Goal: Find specific page/section: Find specific page/section

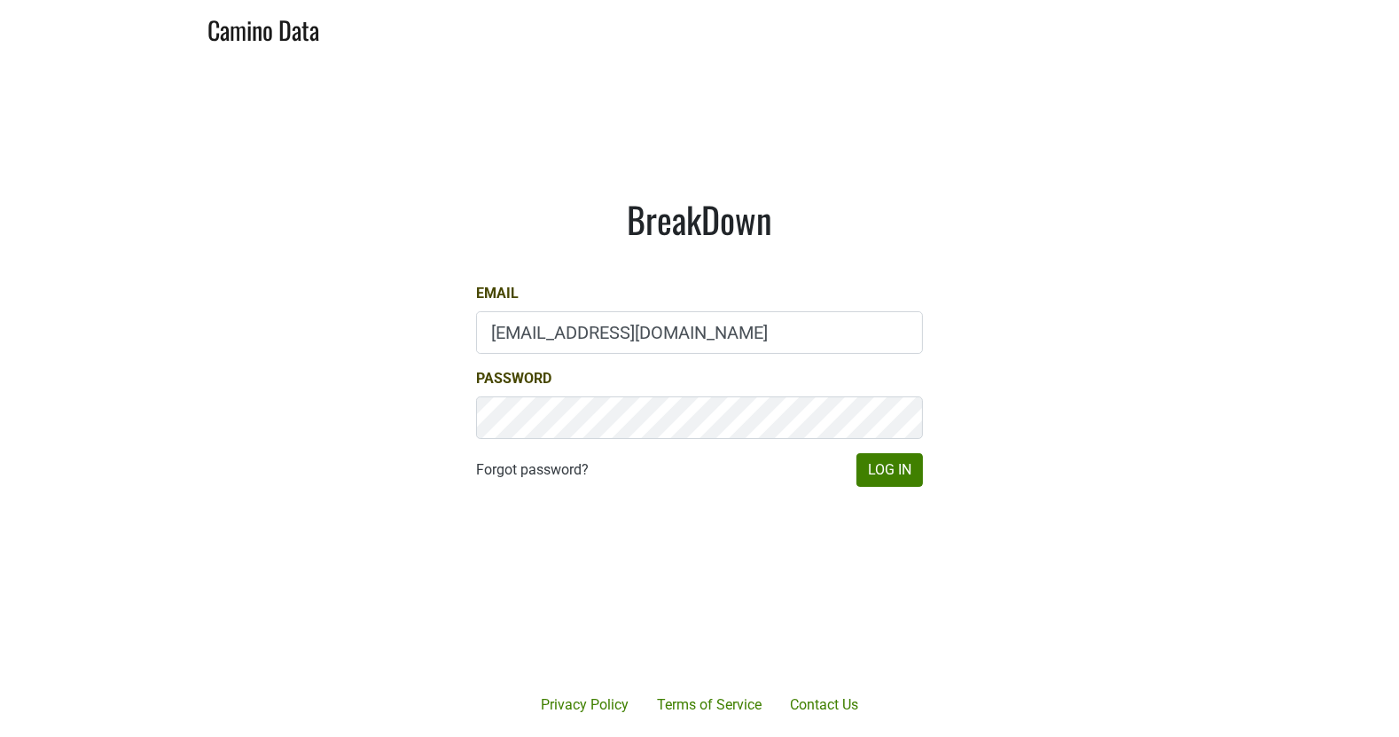
click at [560, 328] on input "drewstapp@jonata.com" at bounding box center [699, 332] width 447 height 43
click at [1030, 444] on main "BreakDown Email drewstapp@jonata.com Password Forgot password? Log In" at bounding box center [699, 342] width 1399 height 573
click at [908, 458] on button "Log In" at bounding box center [890, 470] width 67 height 34
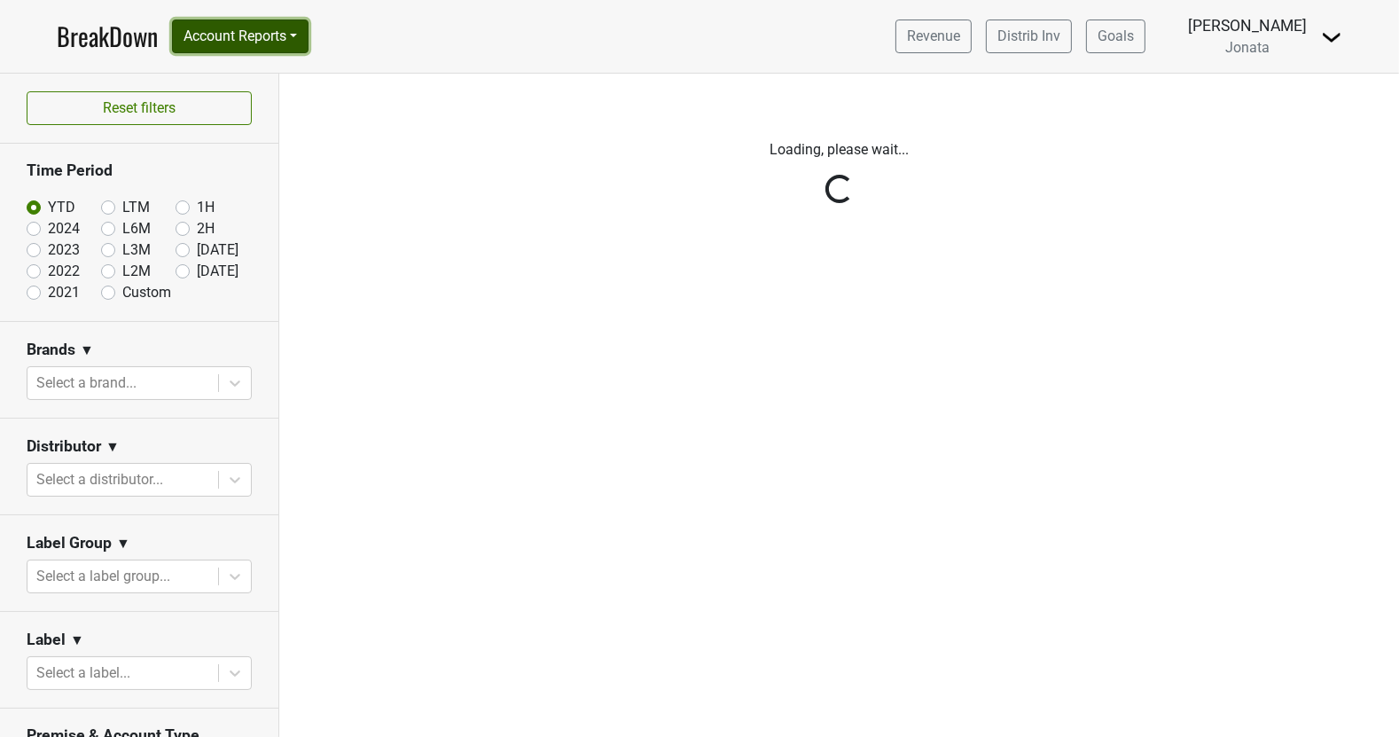
click at [301, 30] on button "Account Reports" at bounding box center [240, 37] width 137 height 34
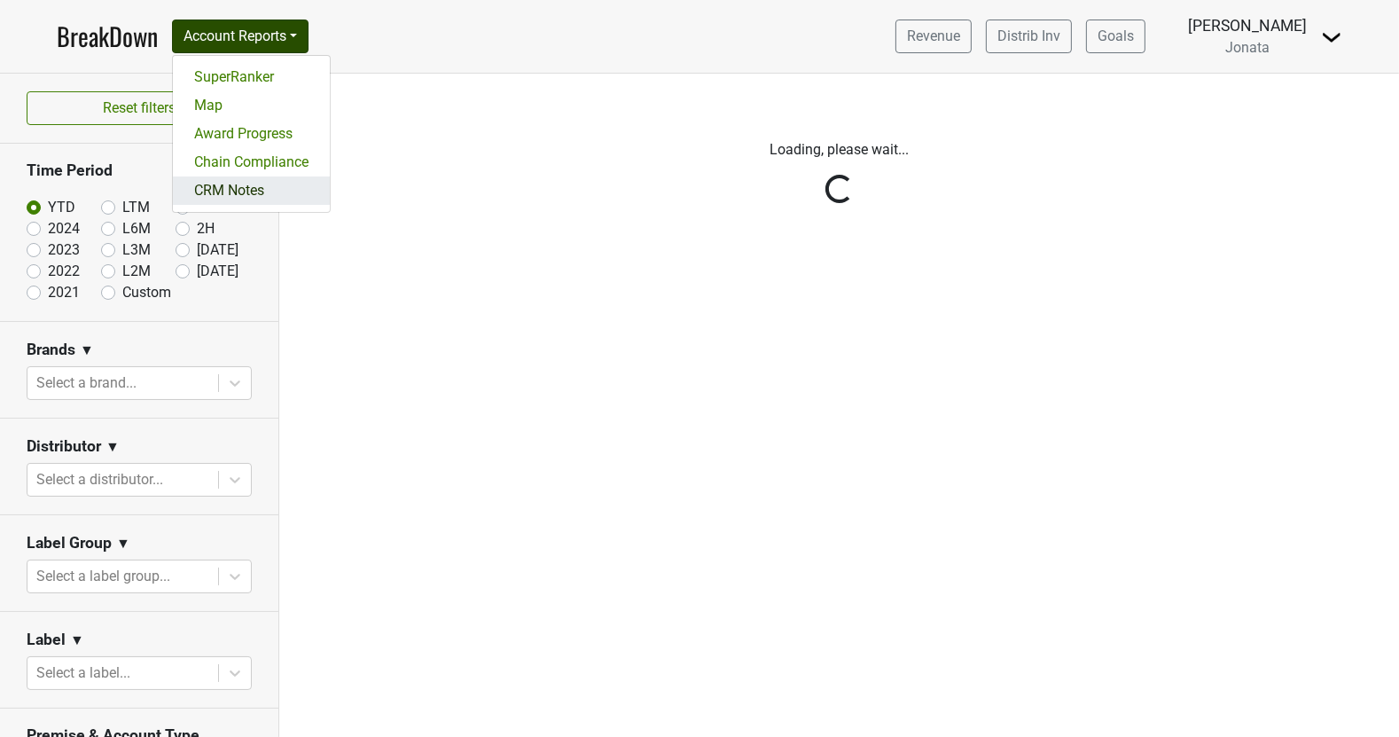
click at [255, 187] on link "CRM Notes" at bounding box center [251, 190] width 157 height 28
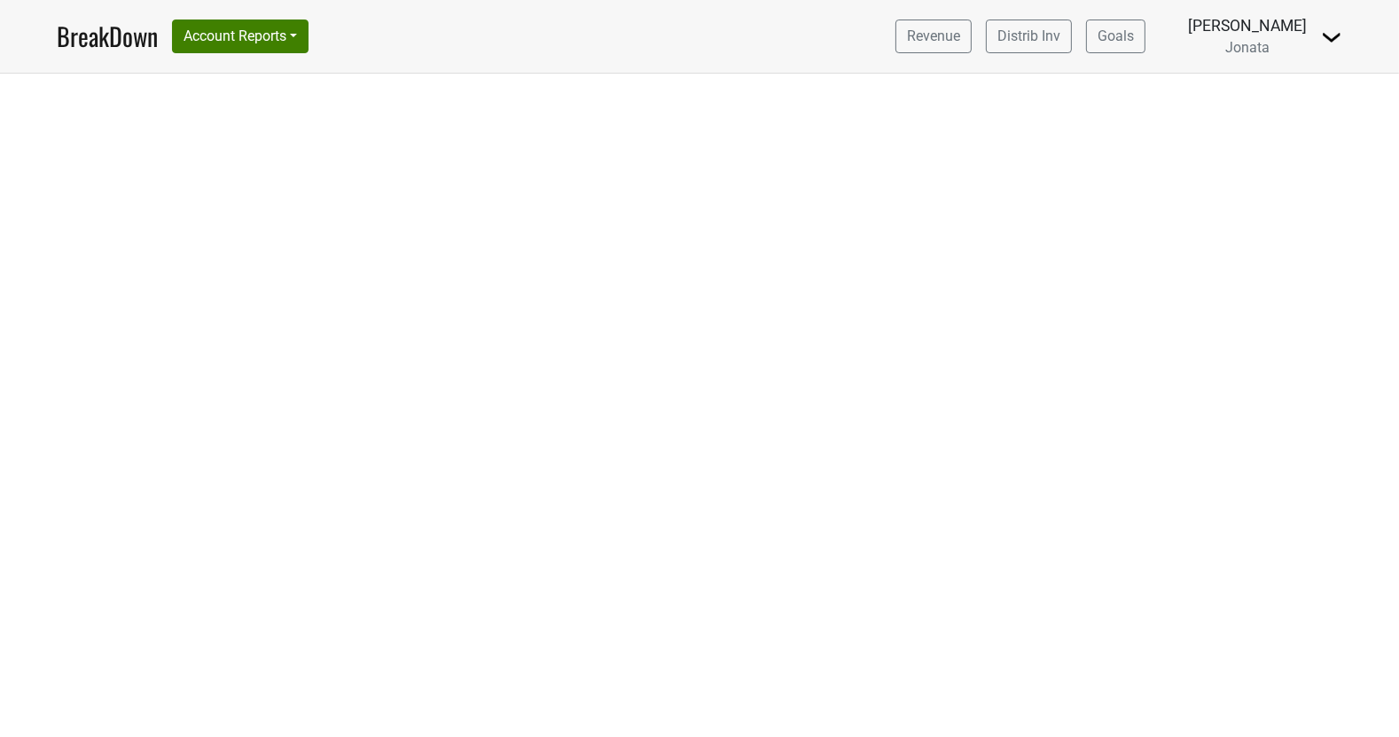
select select "CA"
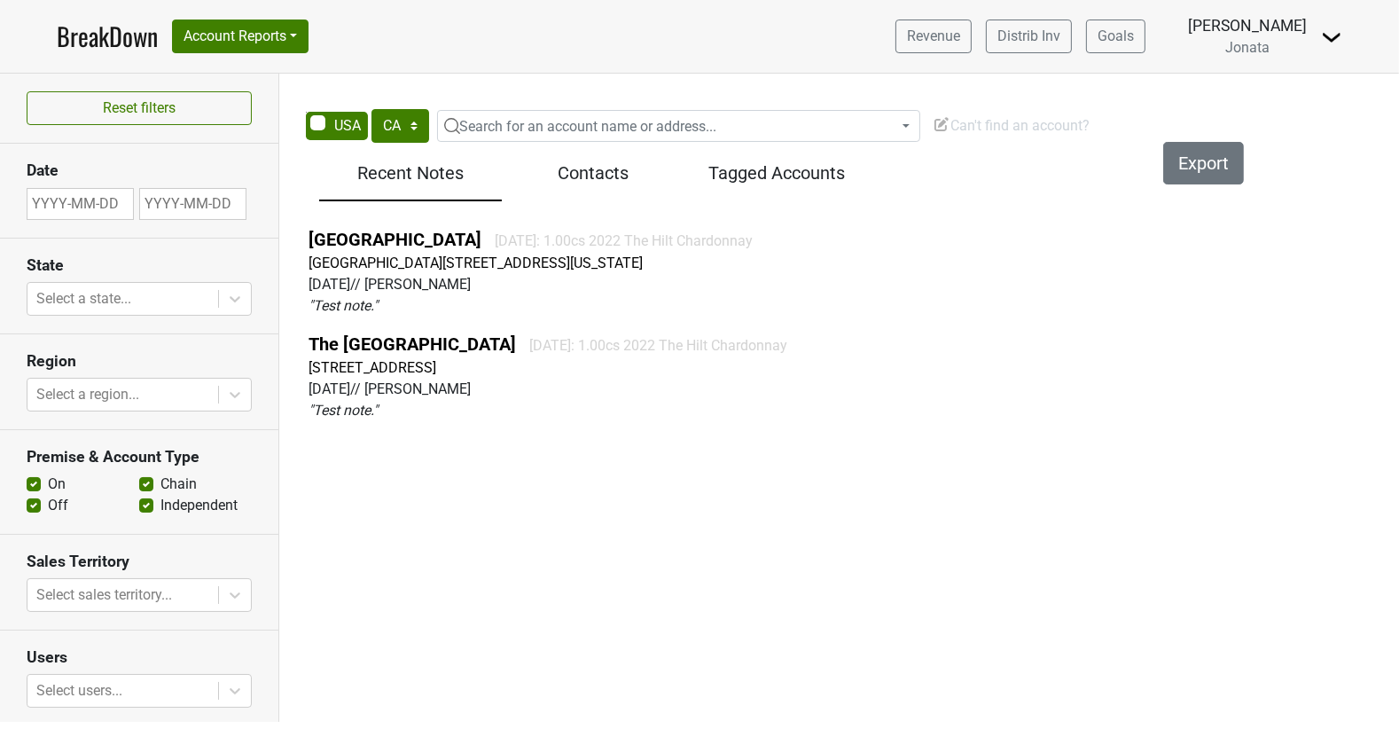
click at [562, 185] on div "Contacts" at bounding box center [593, 177] width 183 height 48
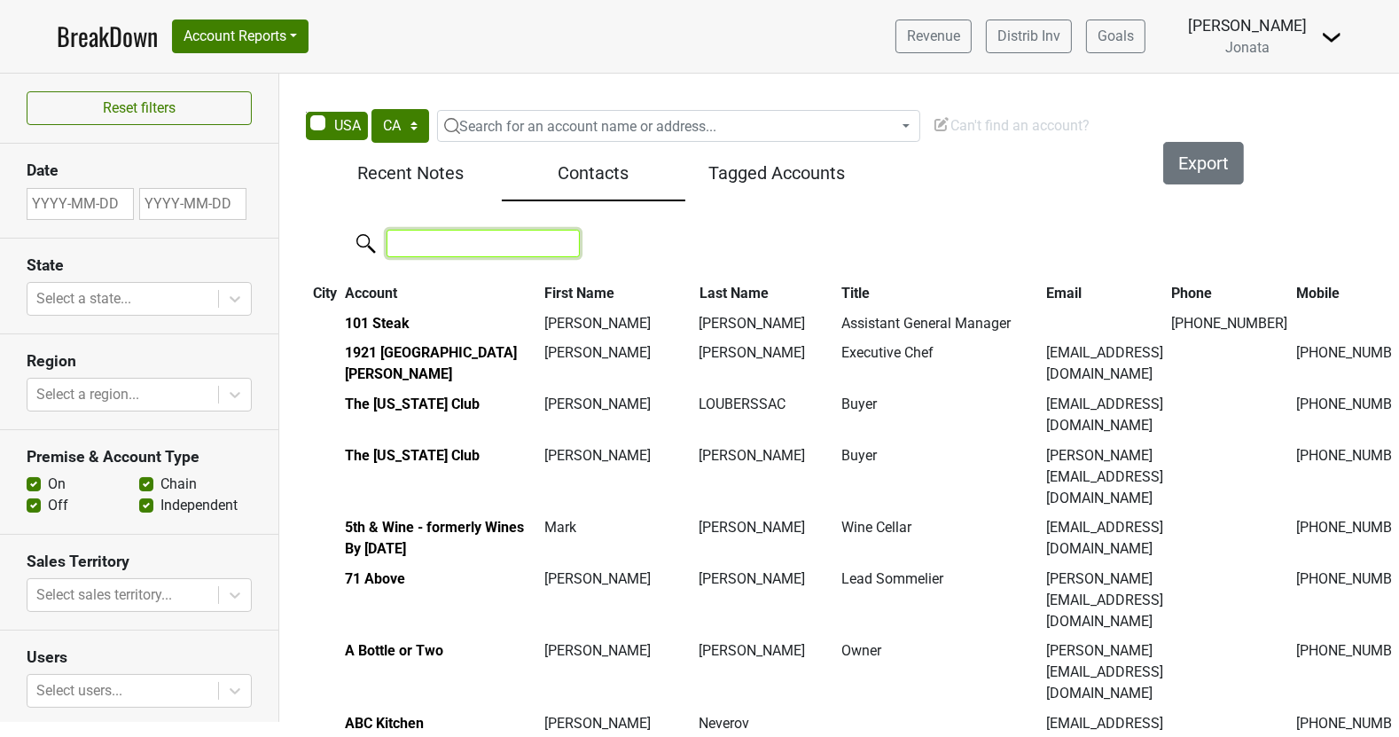
click at [442, 239] on input "search" at bounding box center [483, 243] width 193 height 27
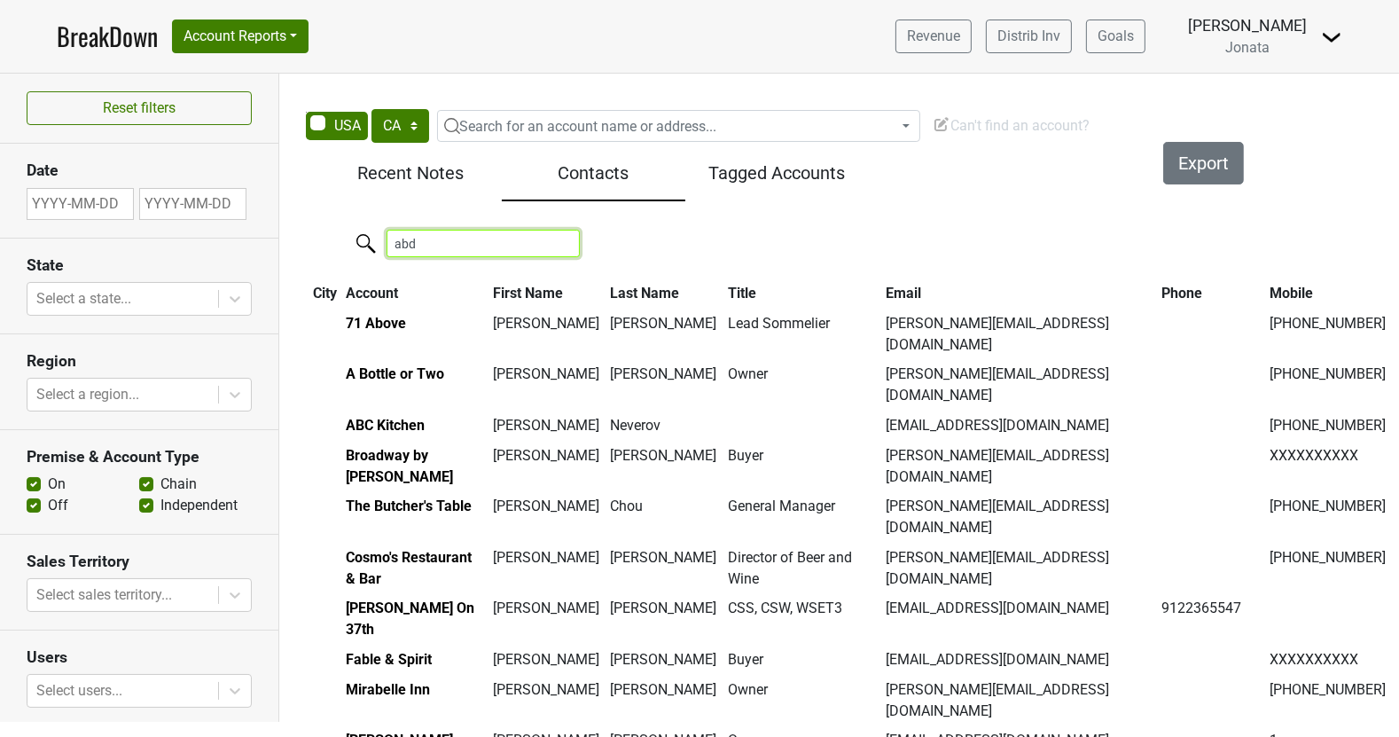
type input "abdi"
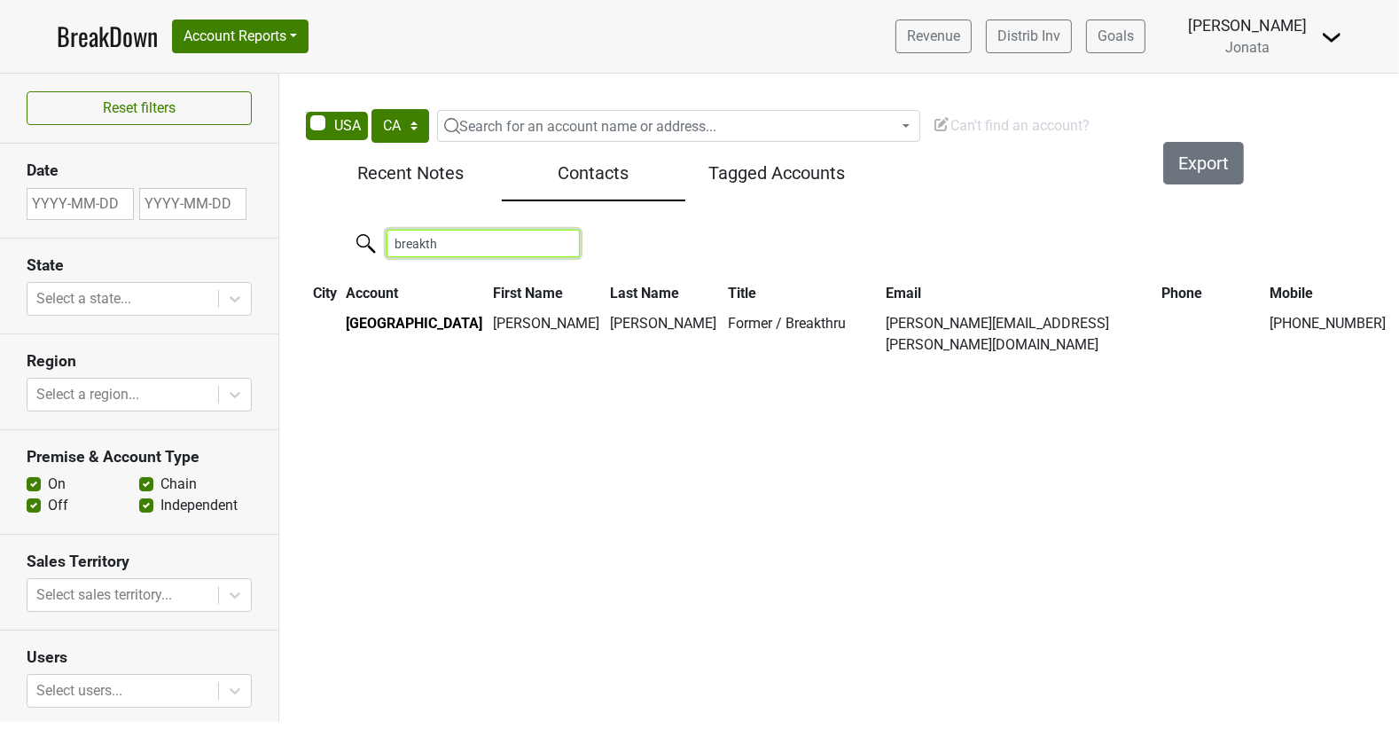
type input "breakth"
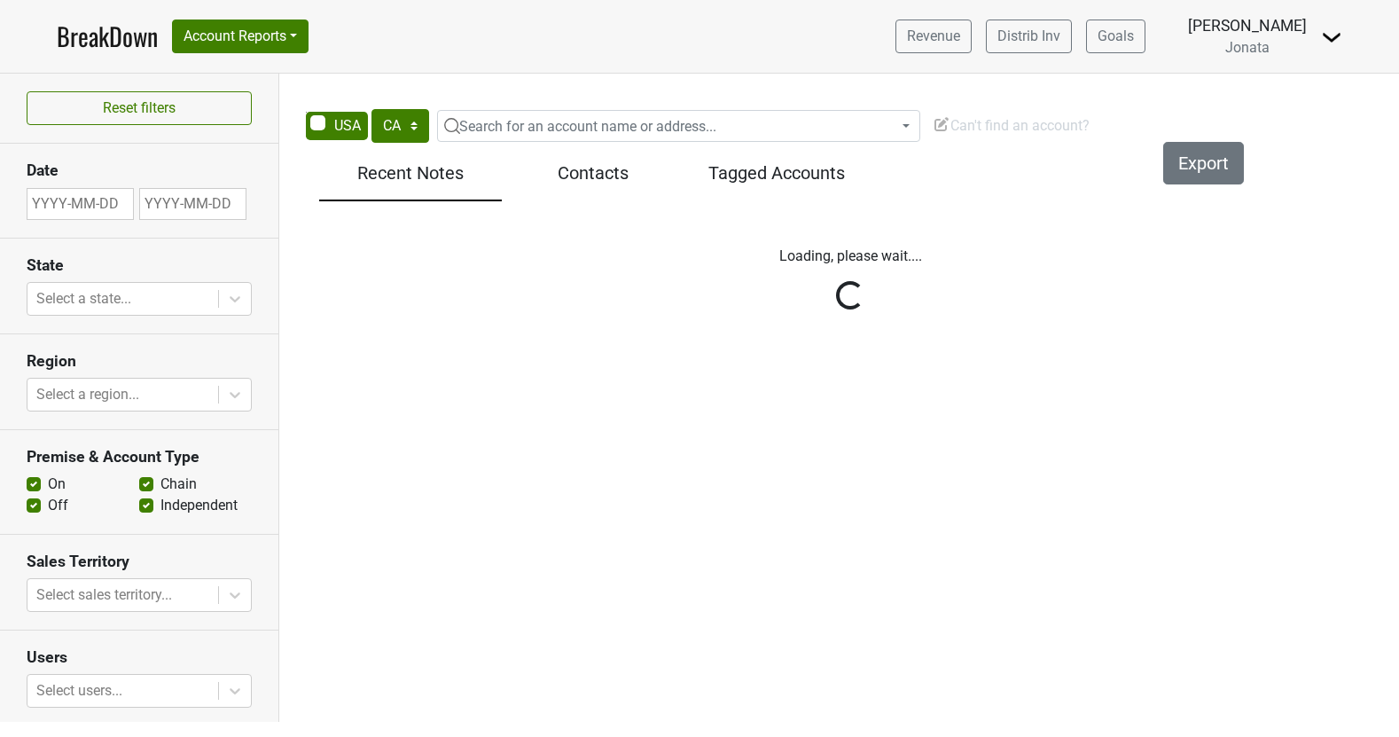
select select "CA"
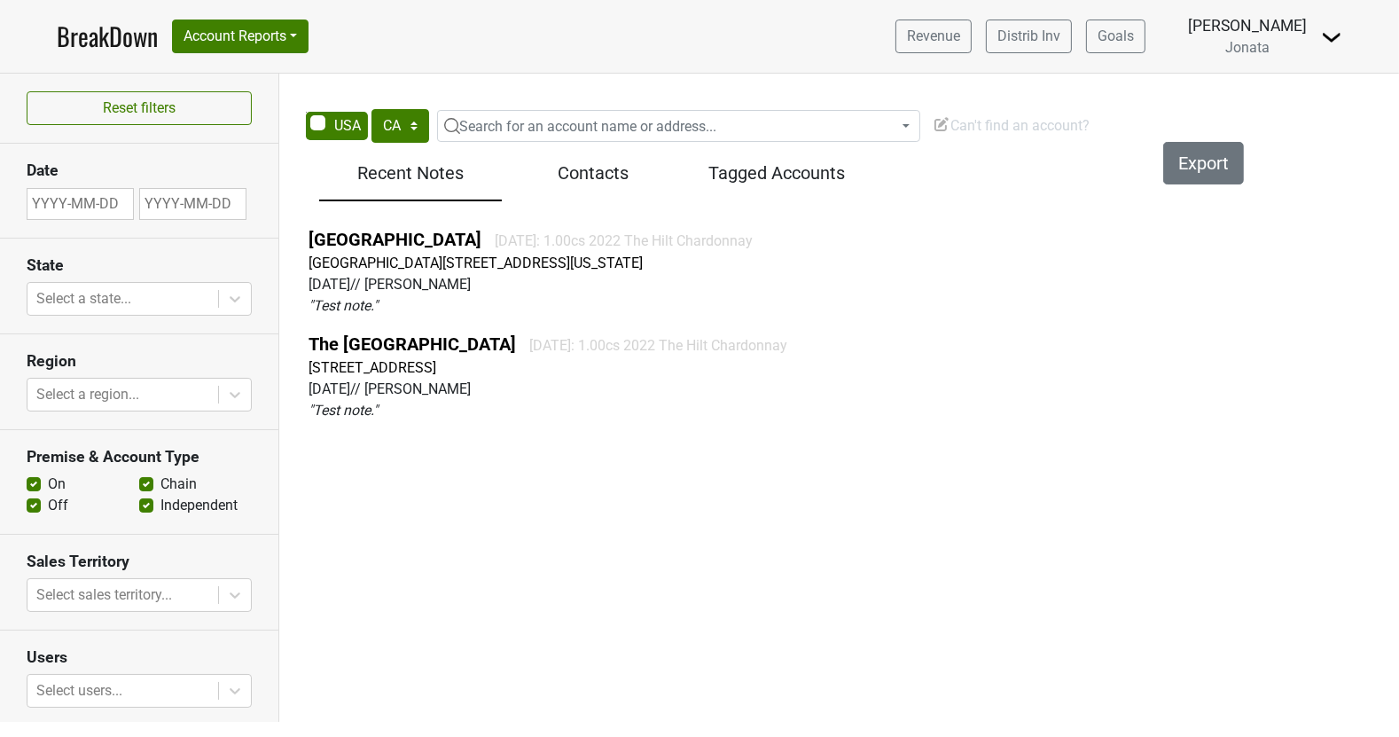
click at [570, 179] on h5 "Contacts" at bounding box center [593, 172] width 165 height 21
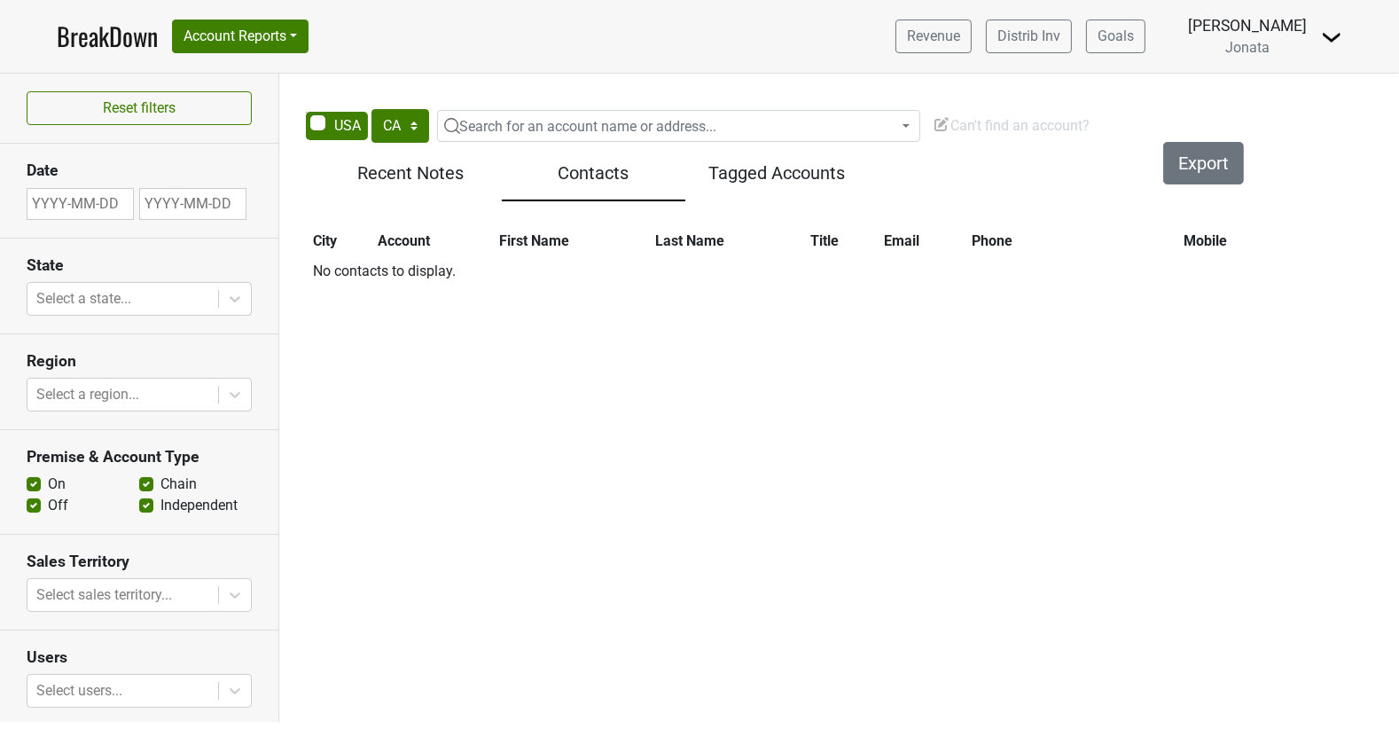
click at [421, 185] on div "Recent Notes" at bounding box center [410, 177] width 183 height 48
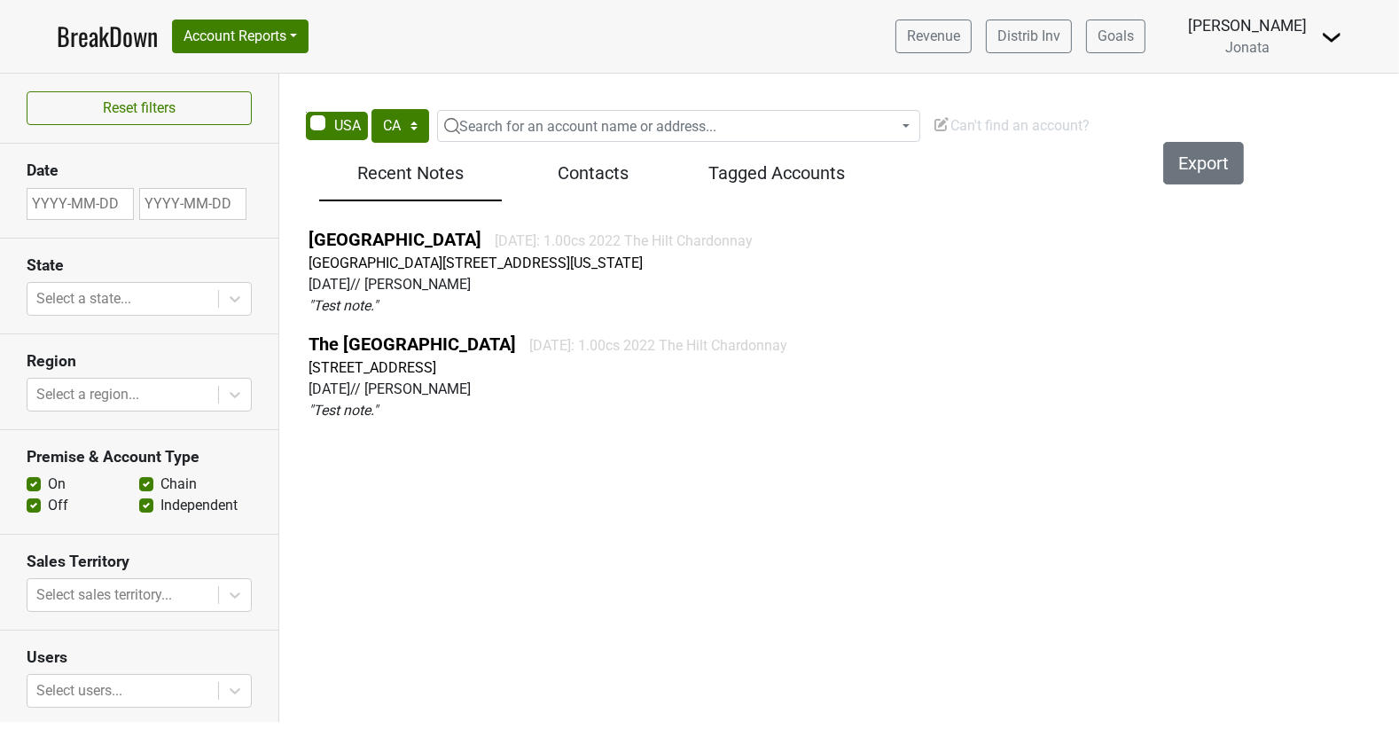
click at [591, 173] on h5 "Contacts" at bounding box center [593, 172] width 165 height 21
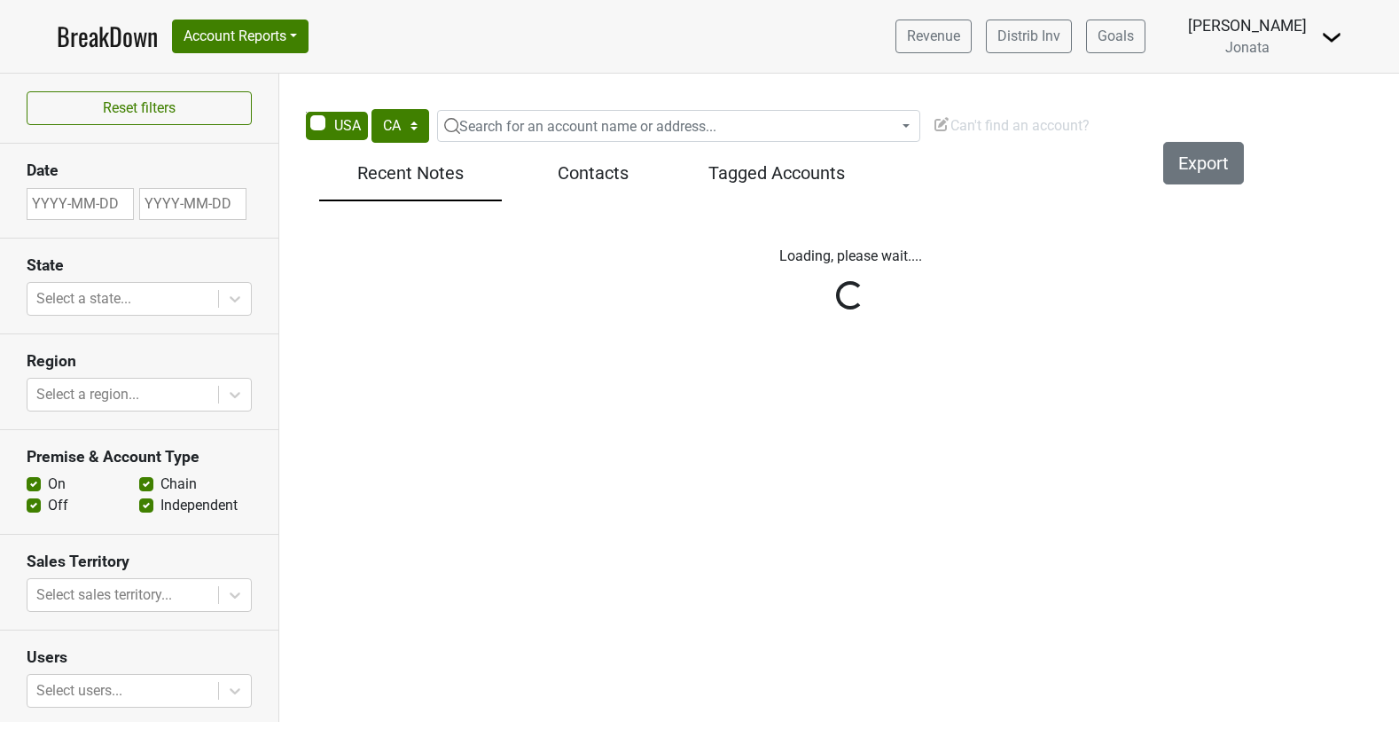
select select "CA"
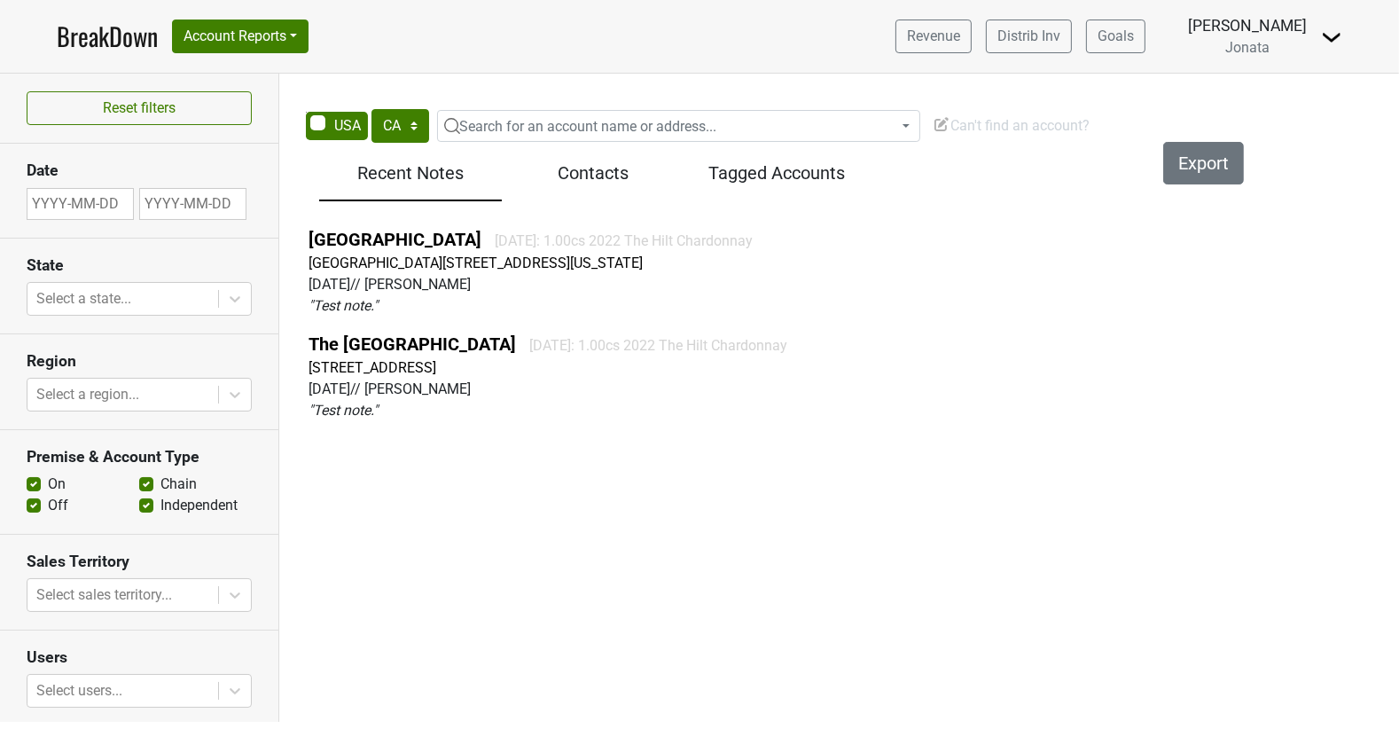
click at [609, 170] on h5 "Contacts" at bounding box center [593, 172] width 165 height 21
select select "CA"
click at [565, 156] on div "Contacts" at bounding box center [593, 177] width 183 height 48
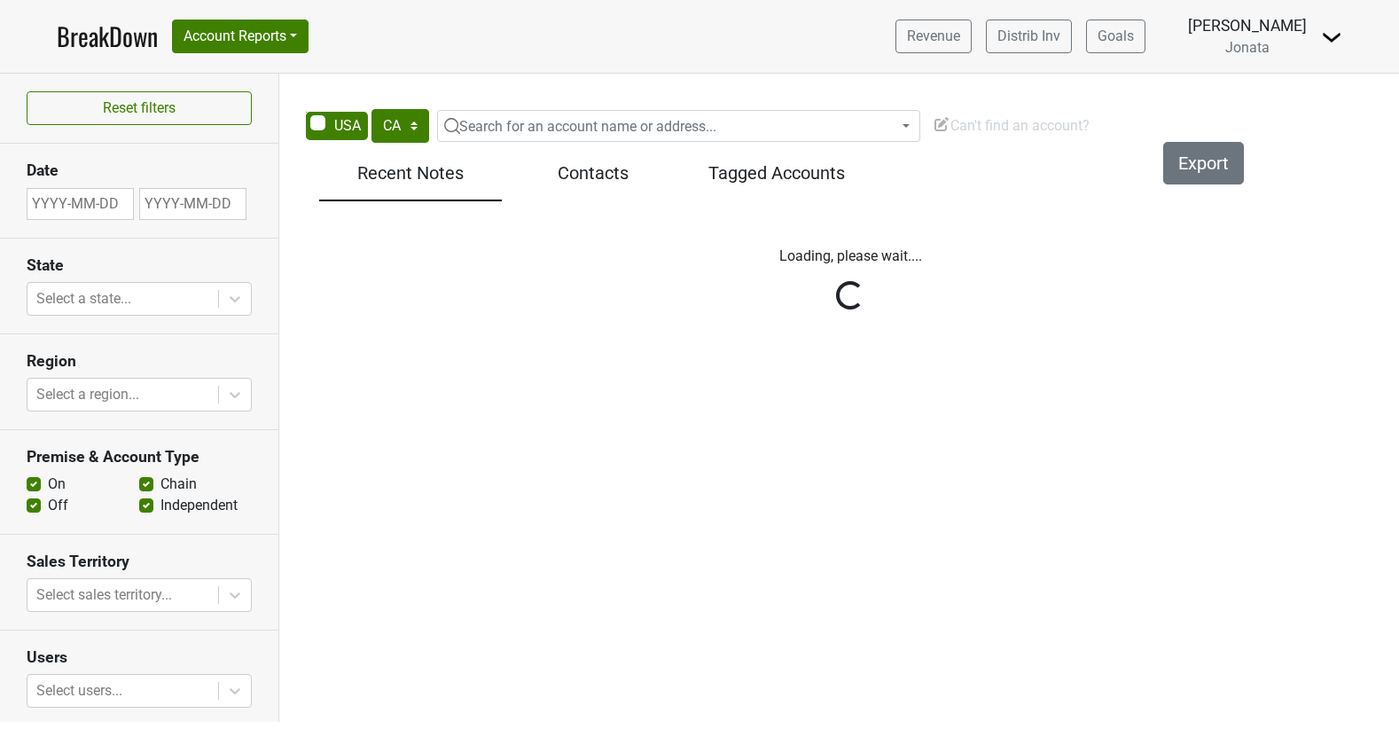
select select "CA"
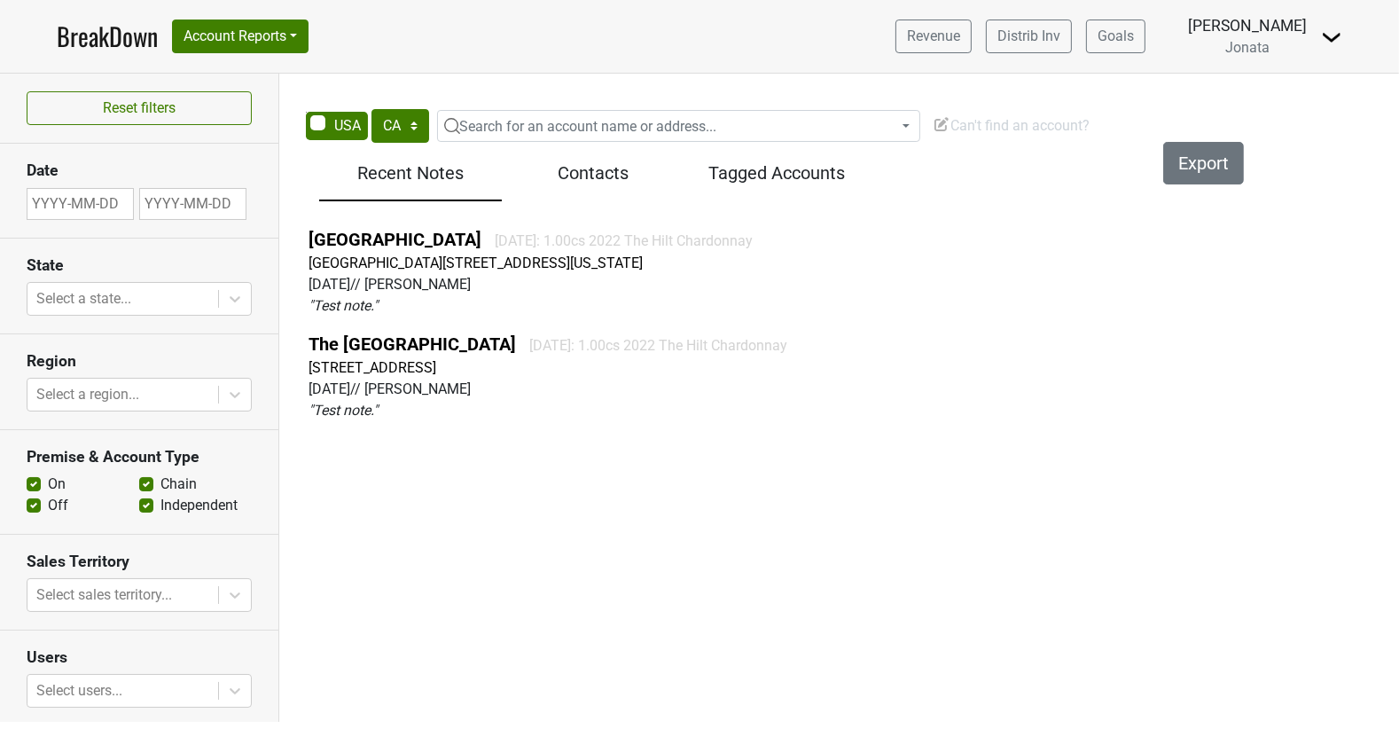
click at [567, 174] on h5 "Contacts" at bounding box center [593, 172] width 165 height 21
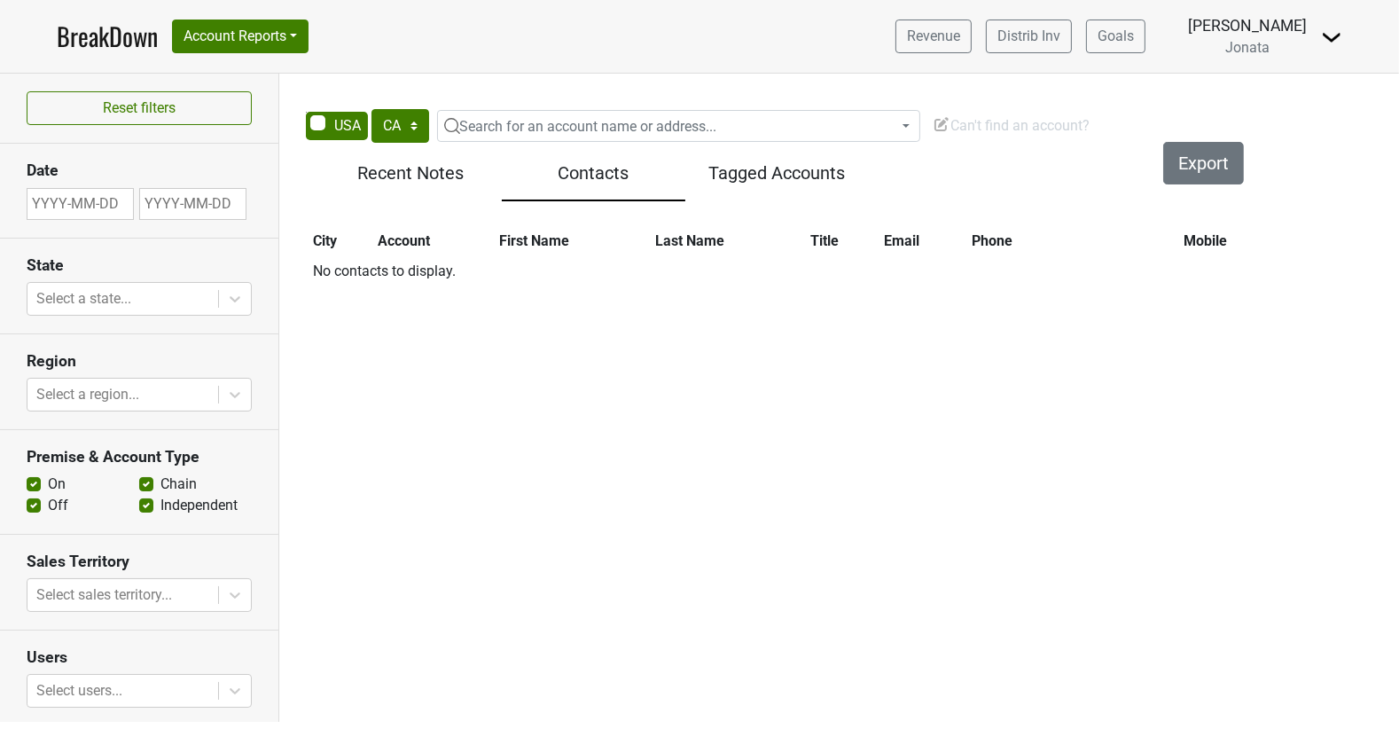
click at [420, 179] on h5 "Recent Notes" at bounding box center [410, 172] width 165 height 21
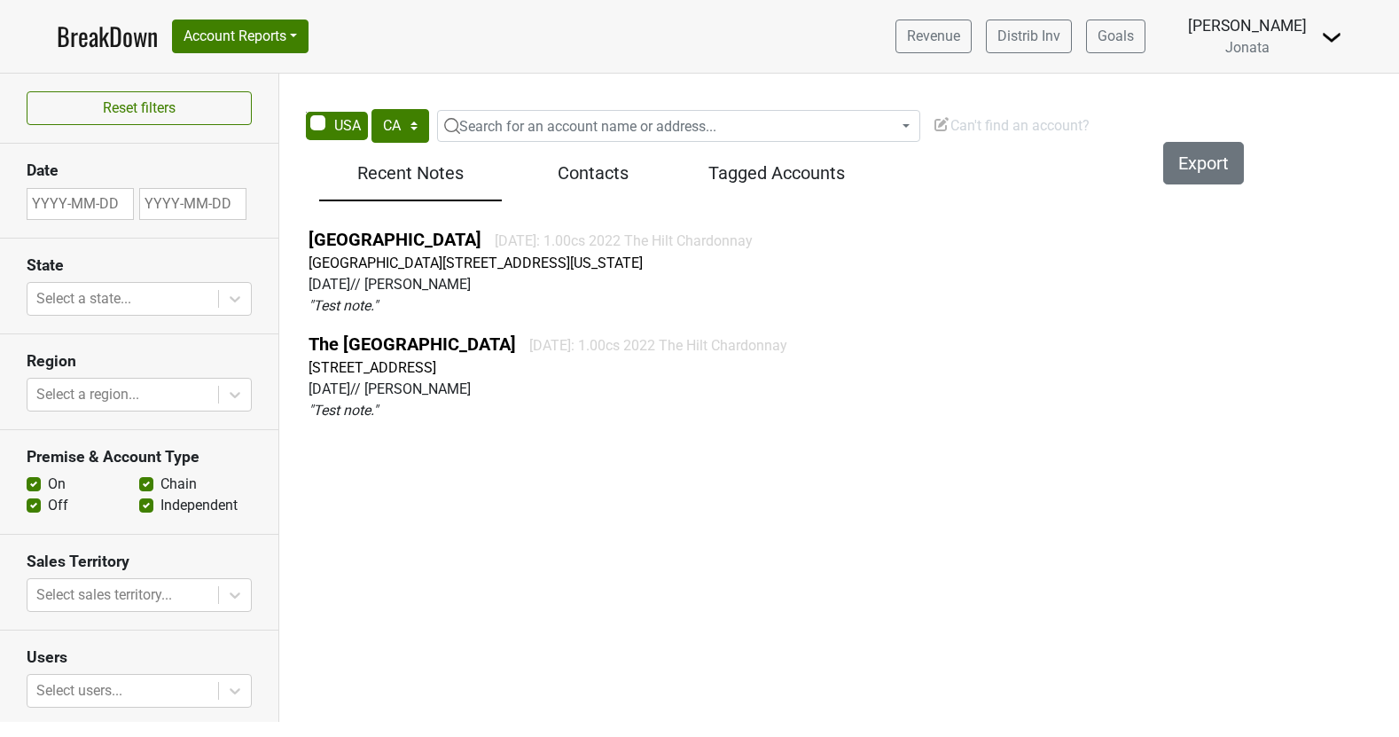
select select "CA"
click at [568, 168] on h5 "Contacts" at bounding box center [593, 172] width 165 height 21
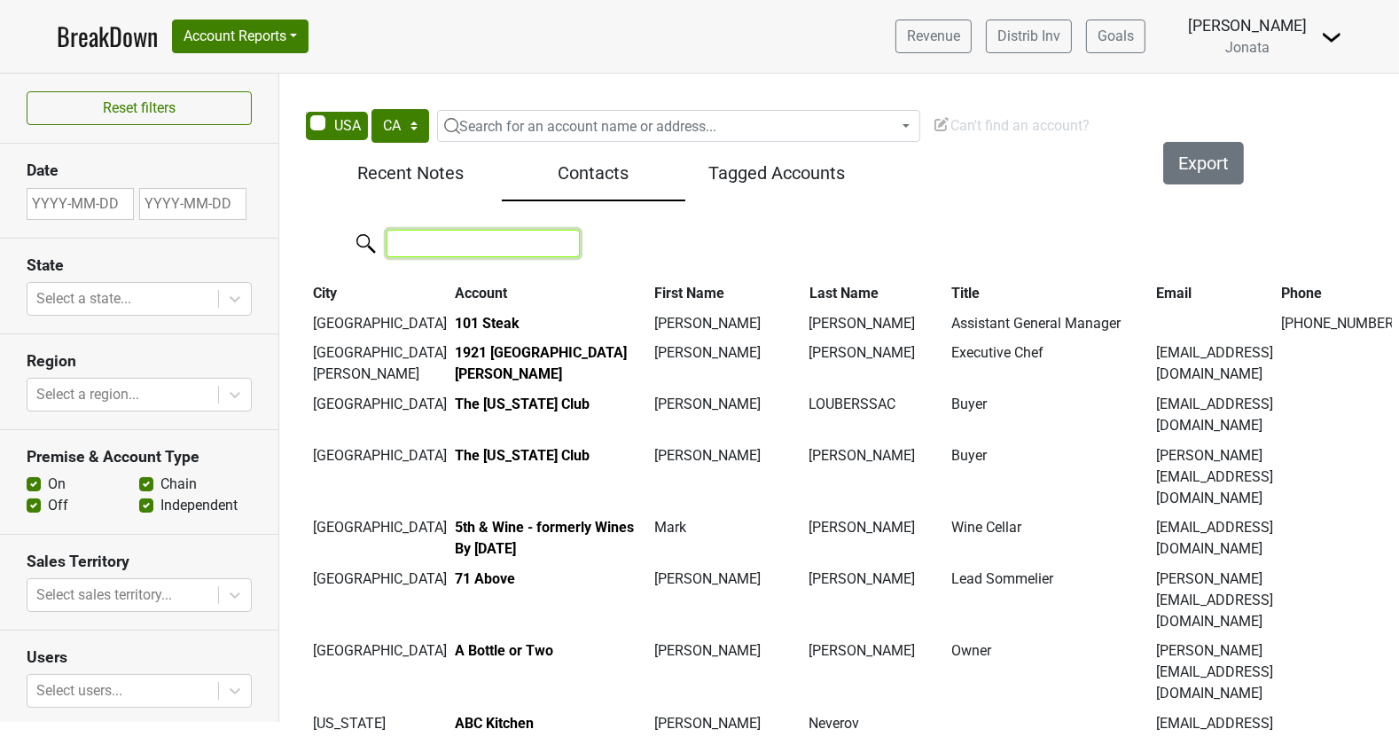
click at [496, 232] on input "search" at bounding box center [483, 243] width 193 height 27
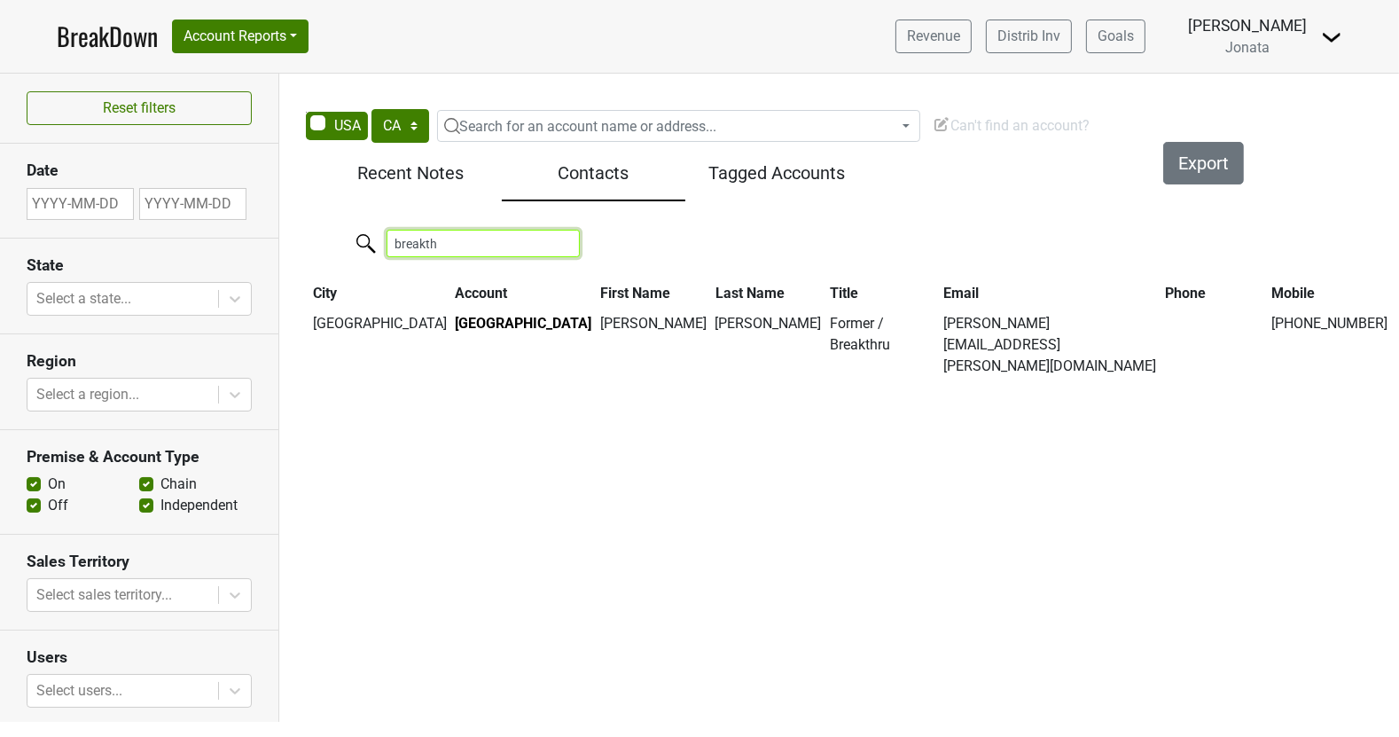
type input "breakthr"
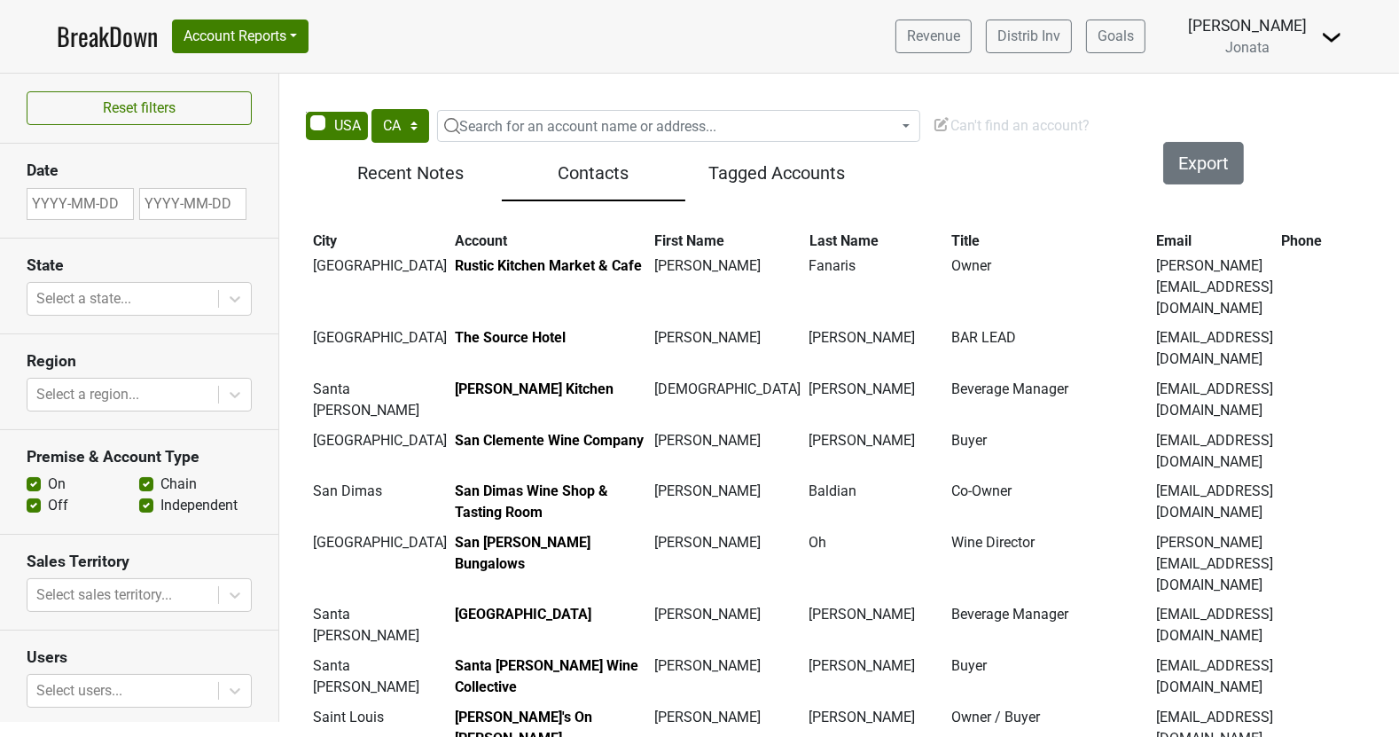
scroll to position [17967, 0]
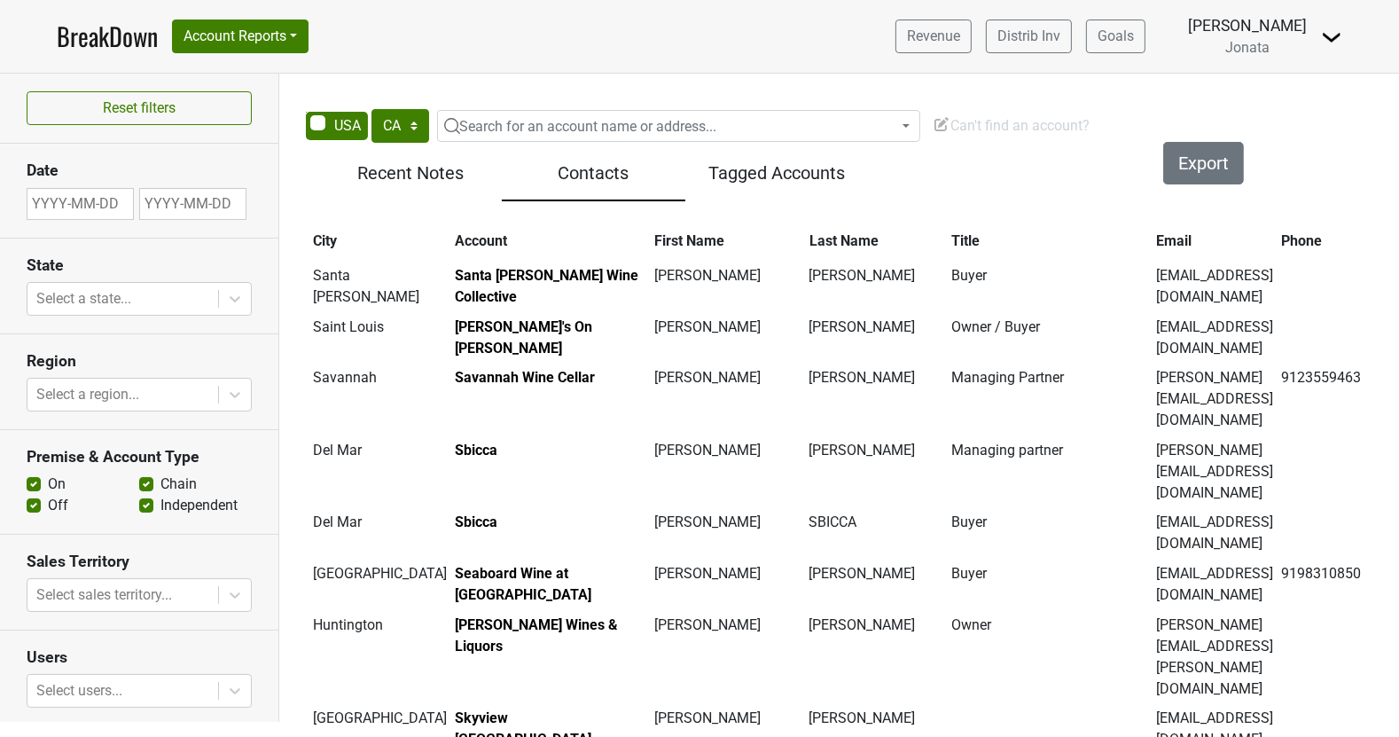
click at [1342, 50] on div "Revenue Distrib Inv Goals Drew Stapp Jonata Control Center Open Leadrank Logout" at bounding box center [1112, 36] width 461 height 44
click at [1328, 35] on img at bounding box center [1331, 37] width 21 height 21
click at [1289, 104] on link "Open Leadrank" at bounding box center [1272, 100] width 140 height 28
click at [1344, 44] on nav "BreakDown Account Reports SuperRanker Map Award Progress Chain Compliance CRM N…" at bounding box center [700, 36] width 1314 height 73
click at [1338, 42] on img at bounding box center [1331, 37] width 21 height 21
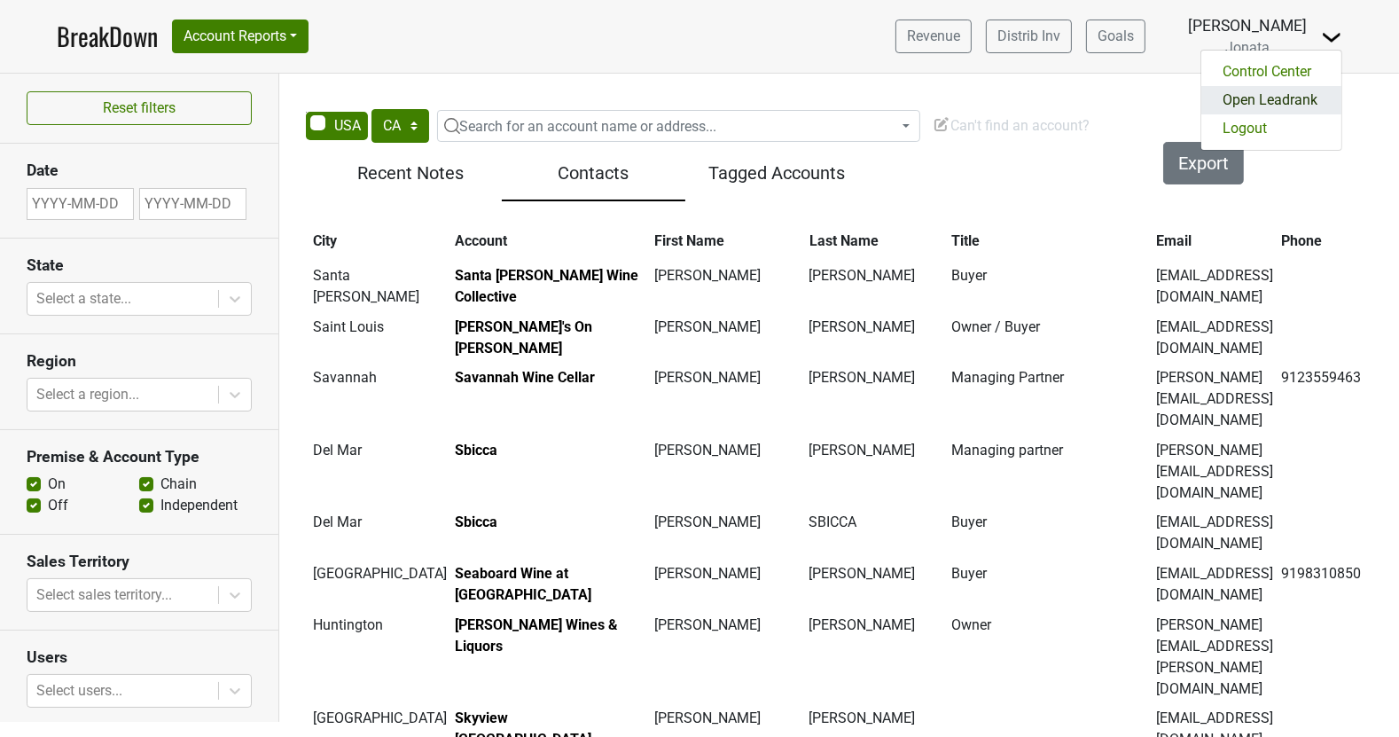
click at [1255, 105] on link "Open Leadrank" at bounding box center [1272, 100] width 140 height 28
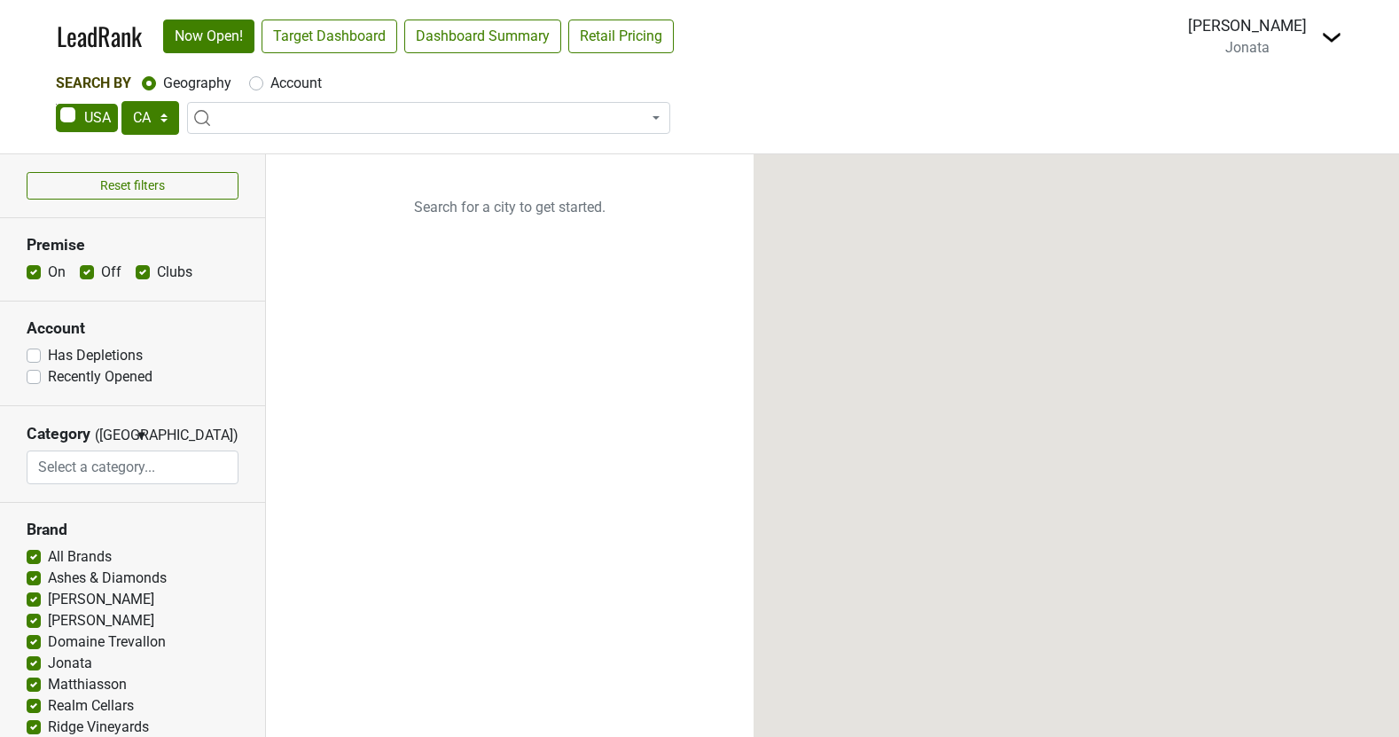
select select "CA"
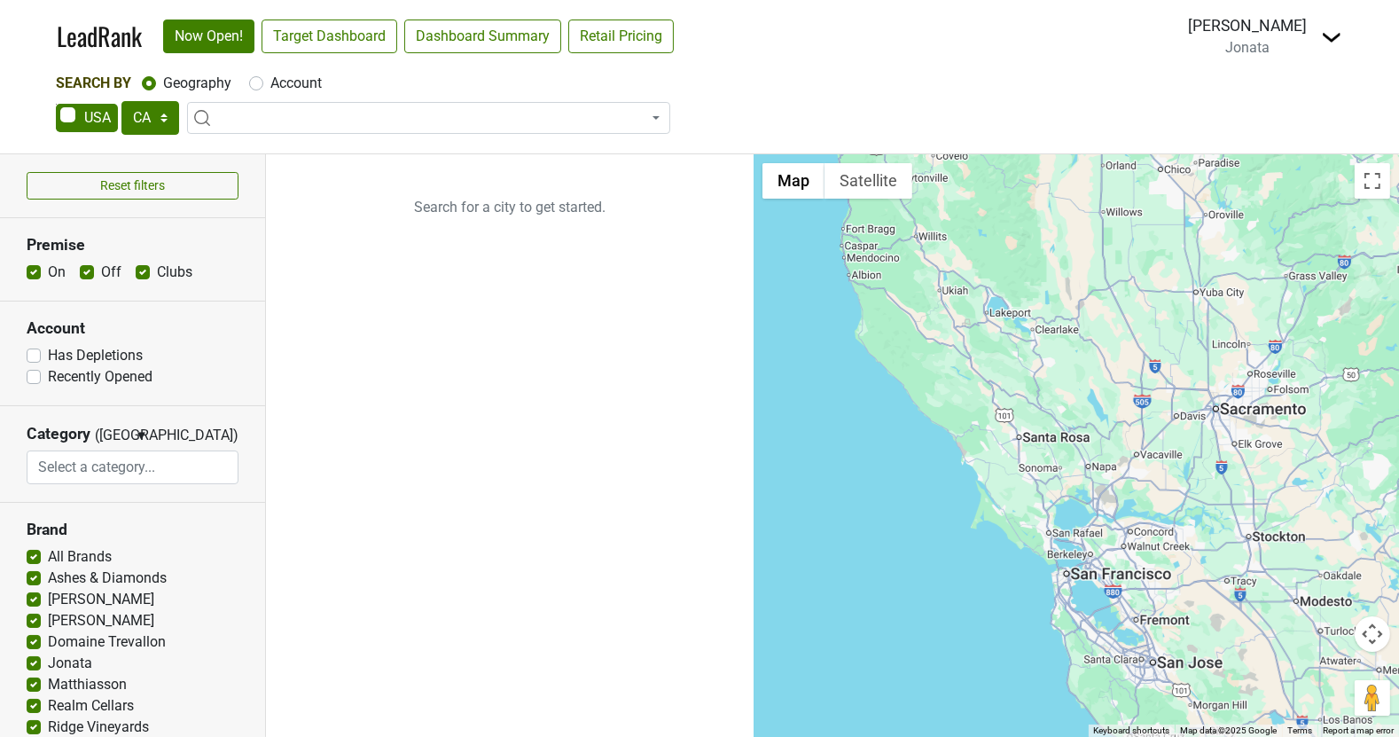
scroll to position [97, 0]
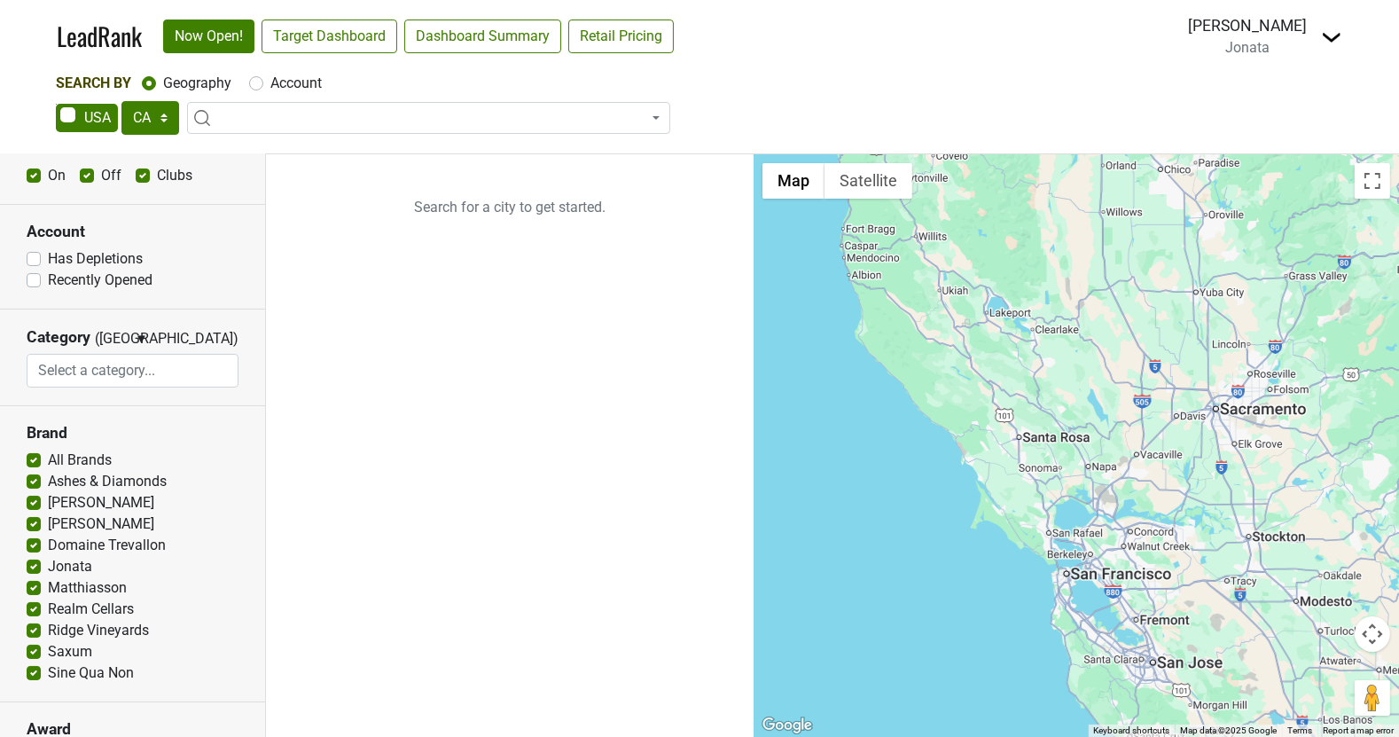
click at [1335, 30] on img at bounding box center [1331, 37] width 21 height 21
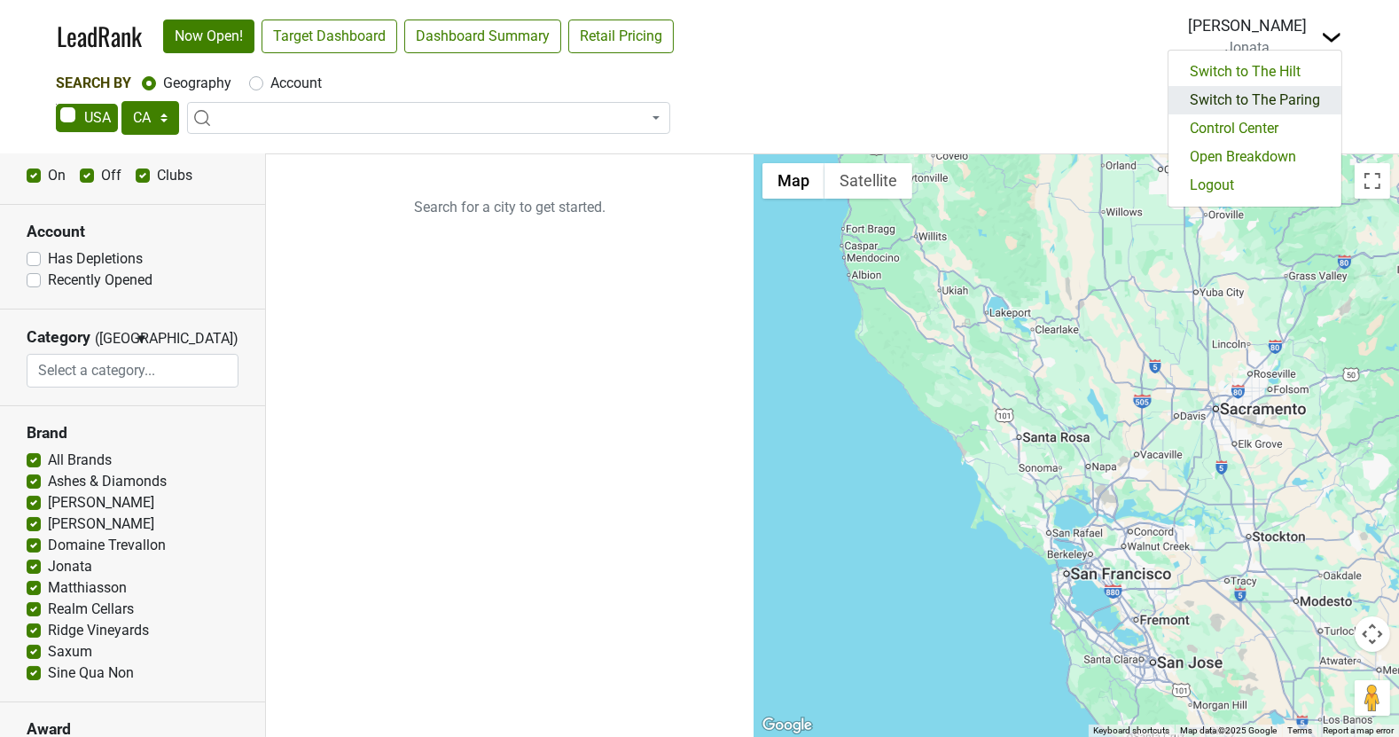
click at [1282, 105] on link "Switch to The Paring" at bounding box center [1255, 100] width 173 height 28
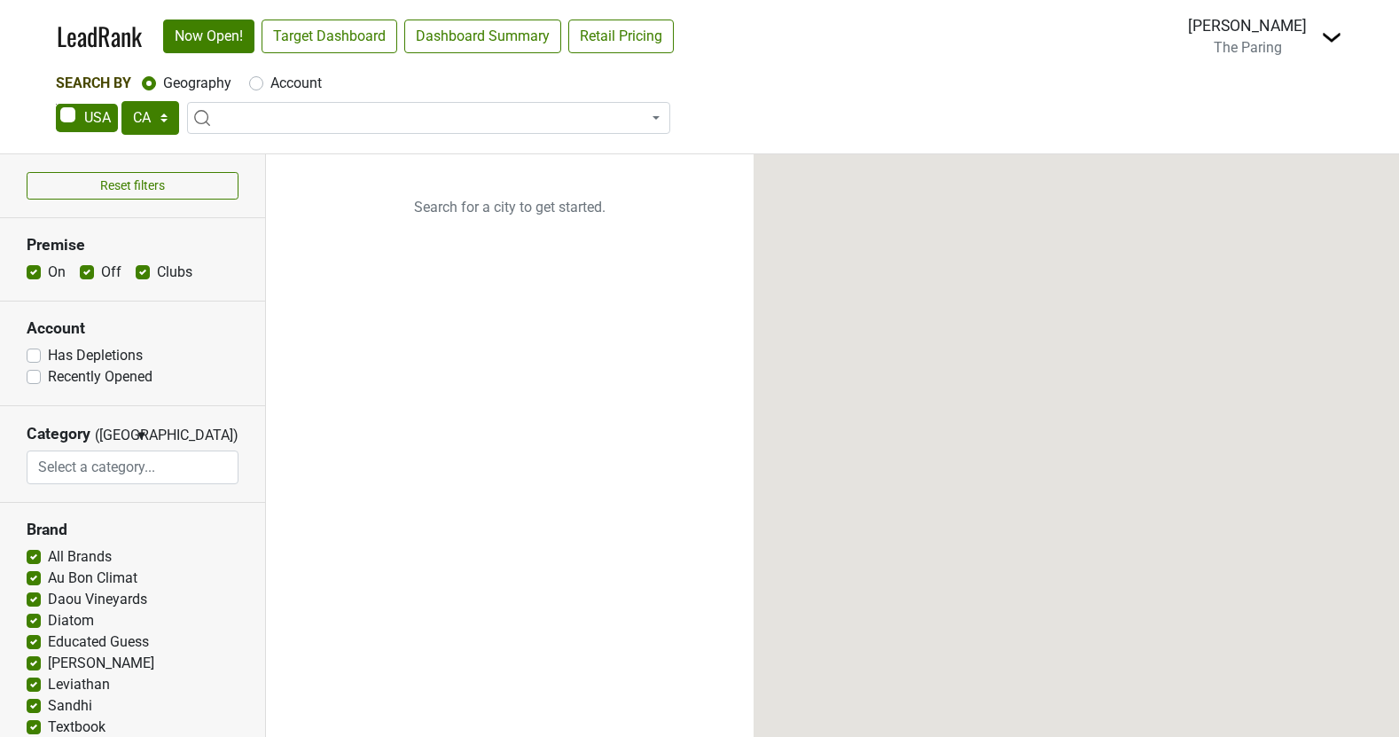
select select "CA"
select select
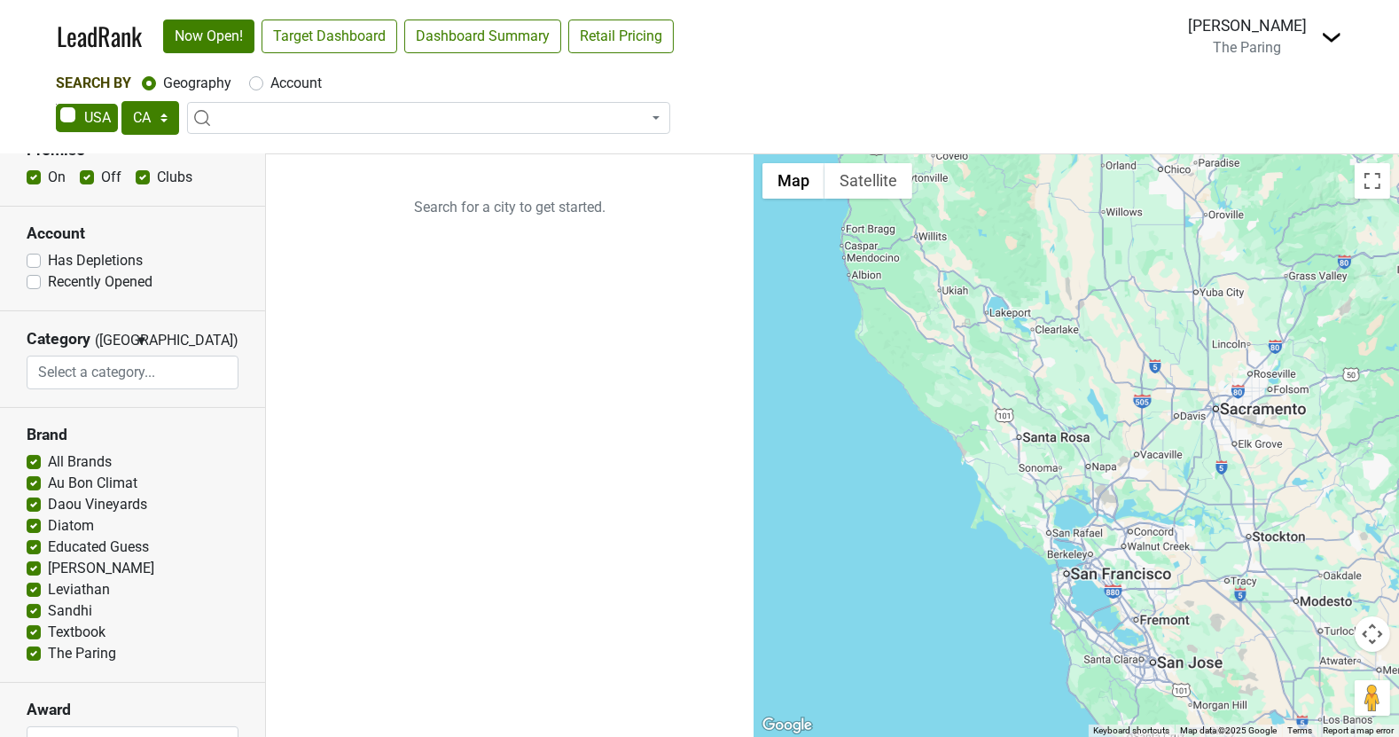
scroll to position [103, 0]
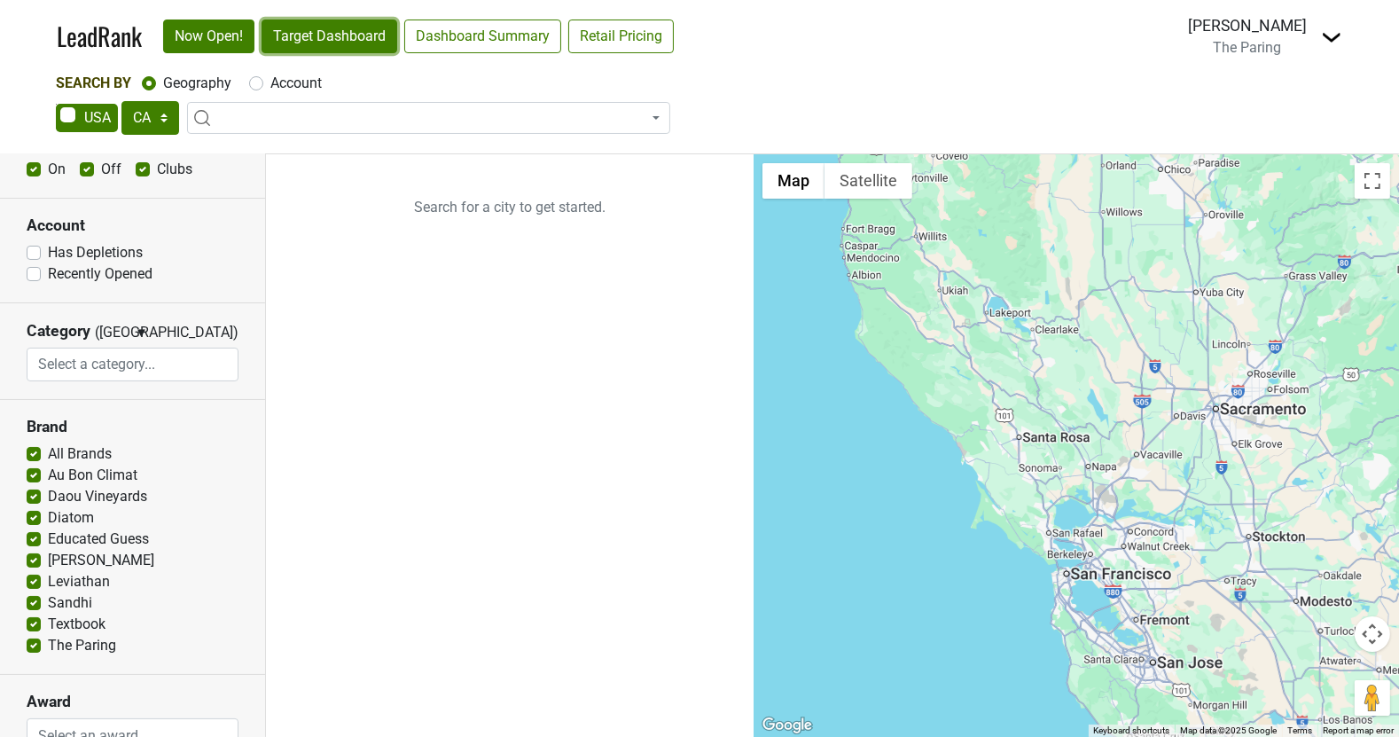
click at [348, 38] on link "Target Dashboard" at bounding box center [330, 37] width 136 height 34
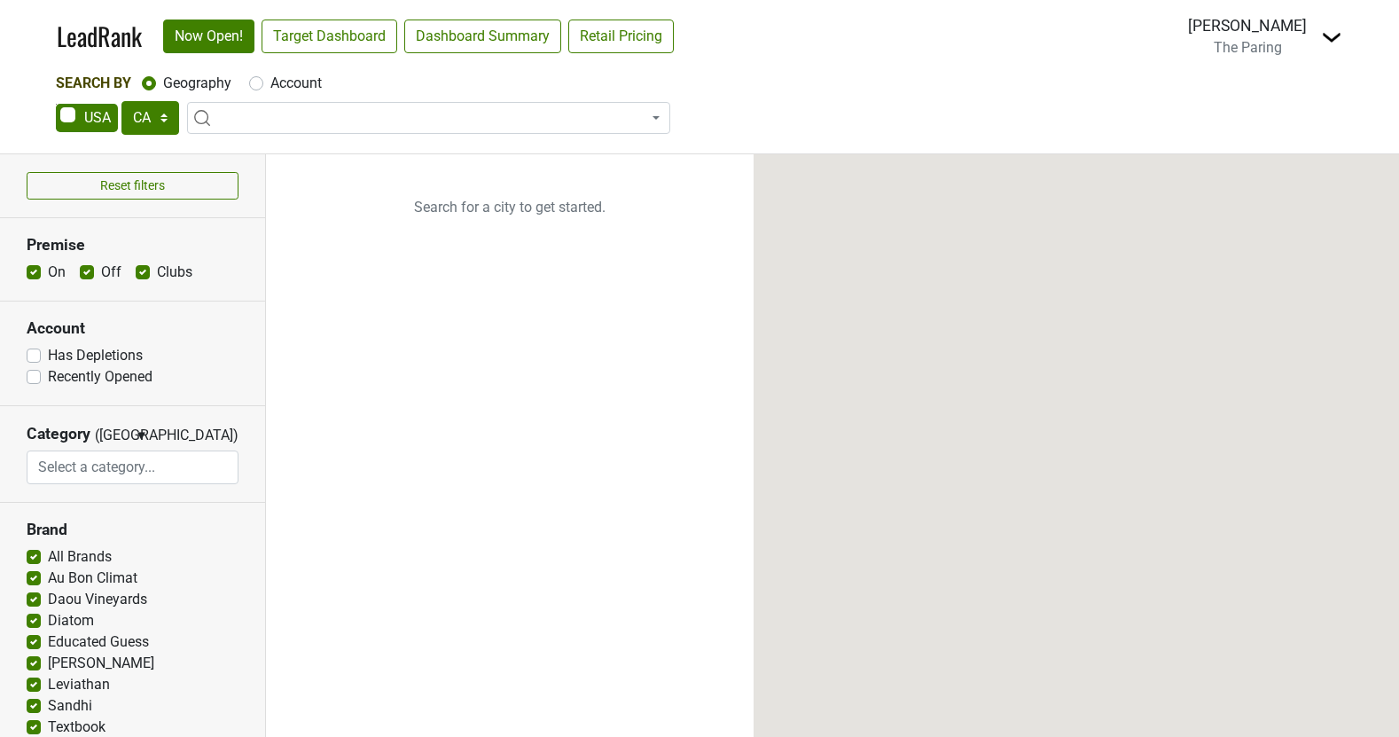
select select "CA"
select select
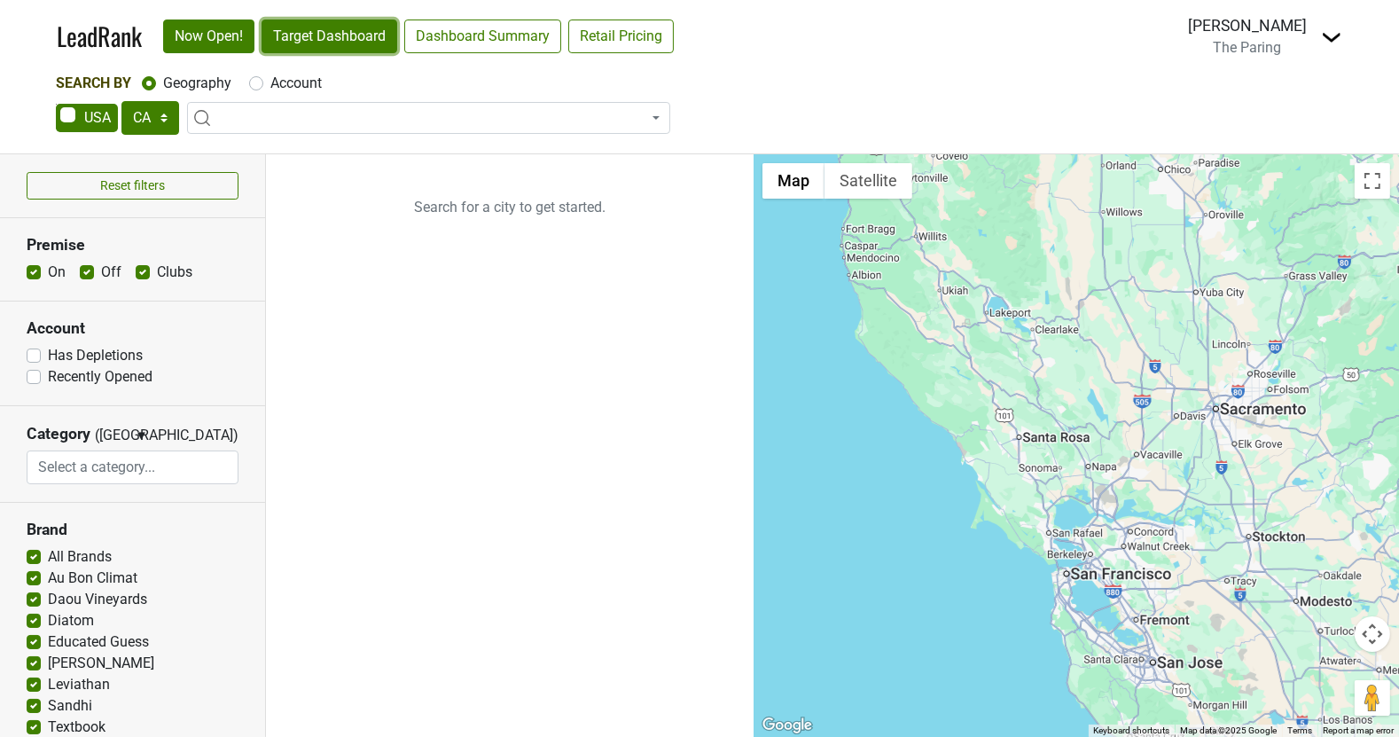
click at [299, 28] on link "Target Dashboard" at bounding box center [330, 37] width 136 height 34
